Goal: Information Seeking & Learning: Check status

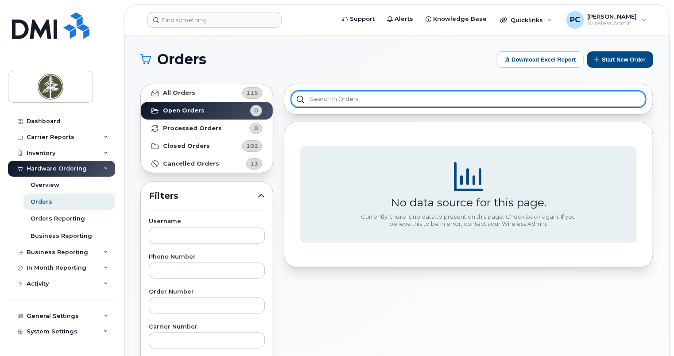
click at [348, 100] on input "text" at bounding box center [468, 99] width 354 height 16
paste input "351602806312417"
type input "351602806312417"
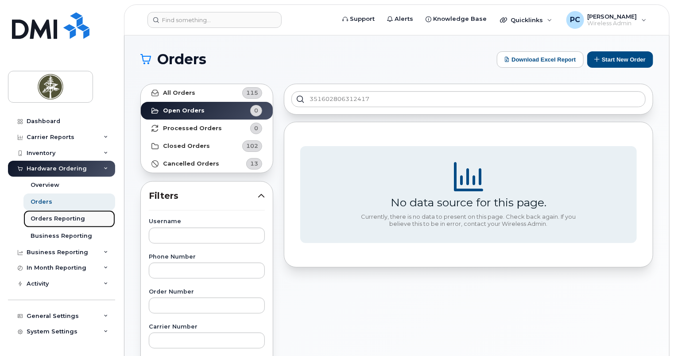
click at [81, 217] on link "Orders Reporting" at bounding box center [69, 218] width 92 height 17
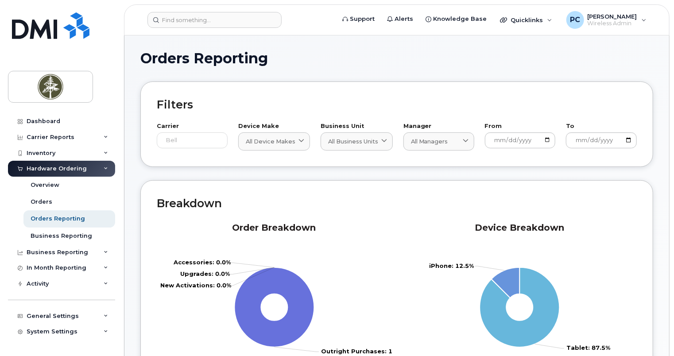
click at [89, 166] on div "Hardware Ordering" at bounding box center [61, 169] width 107 height 16
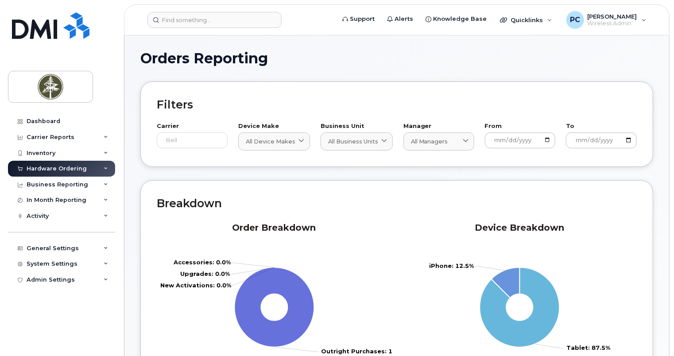
click at [103, 167] on div "Hardware Ordering" at bounding box center [61, 169] width 107 height 16
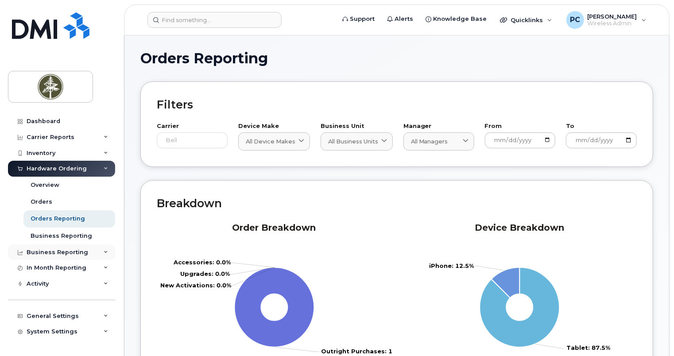
click at [96, 248] on div "Business Reporting" at bounding box center [61, 252] width 107 height 16
click at [104, 168] on icon at bounding box center [106, 168] width 4 height 4
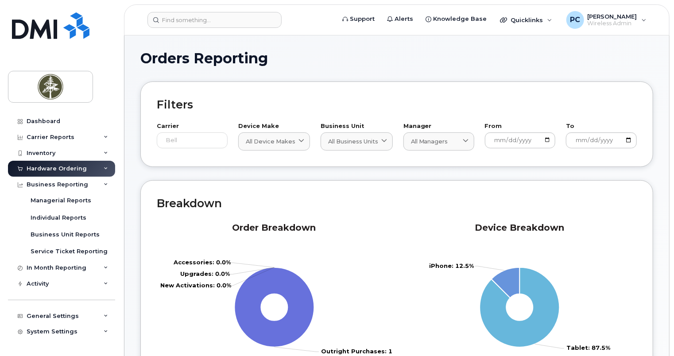
click at [106, 167] on div "Hardware Ordering" at bounding box center [61, 169] width 107 height 16
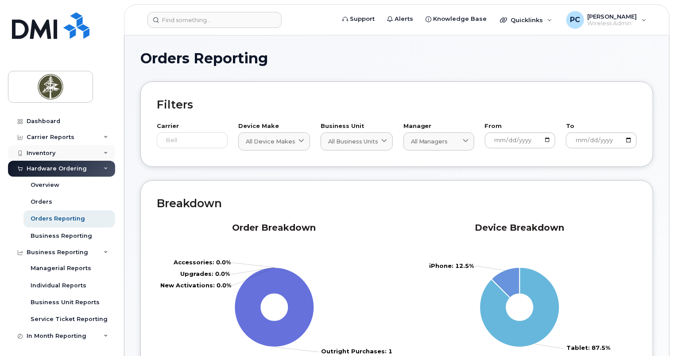
click at [104, 152] on icon at bounding box center [106, 153] width 4 height 4
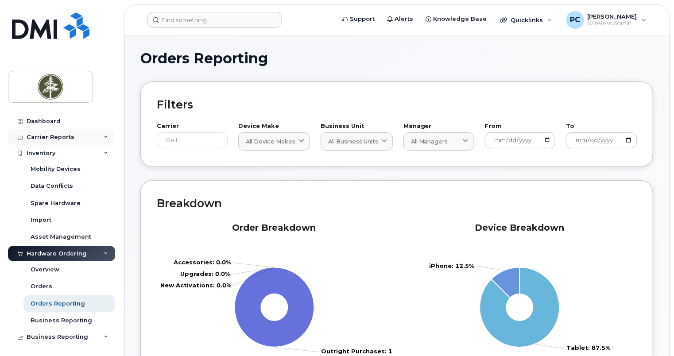
click at [85, 140] on div "Carrier Reports" at bounding box center [61, 137] width 107 height 16
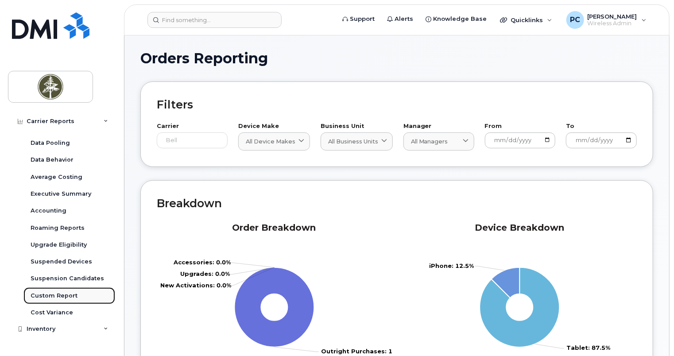
click at [48, 296] on div "Custom Report" at bounding box center [54, 296] width 47 height 8
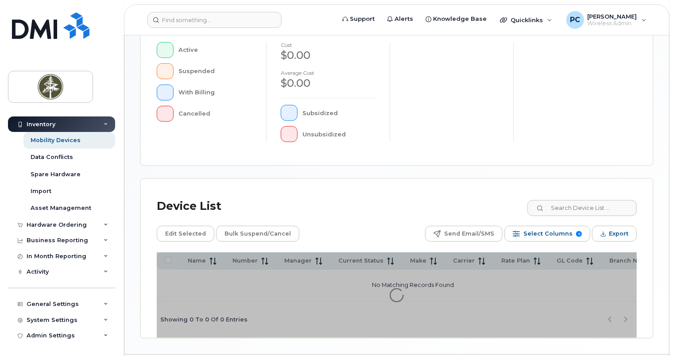
scroll to position [288, 0]
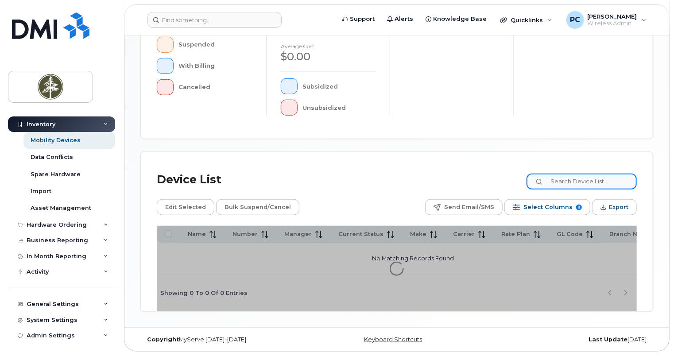
click at [581, 179] on input at bounding box center [581, 182] width 110 height 16
paste input "351602806312417"
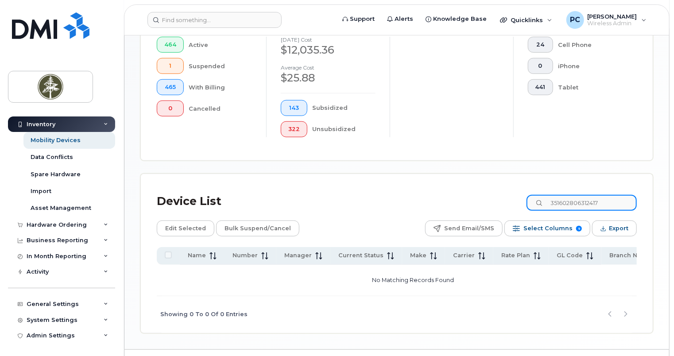
scroll to position [311, 0]
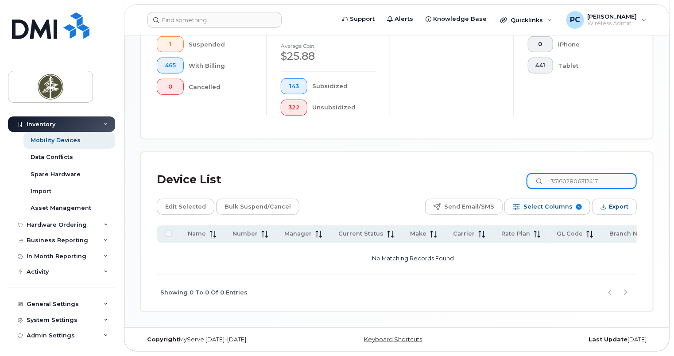
type input "351602806312417"
drag, startPoint x: 607, startPoint y: 180, endPoint x: 510, endPoint y: 186, distance: 97.6
click at [510, 186] on div "Device List 351602806312417" at bounding box center [397, 179] width 480 height 23
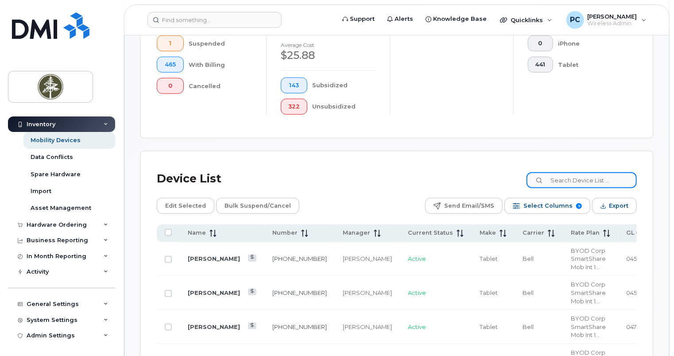
scroll to position [311, 0]
